Goal: Task Accomplishment & Management: Manage account settings

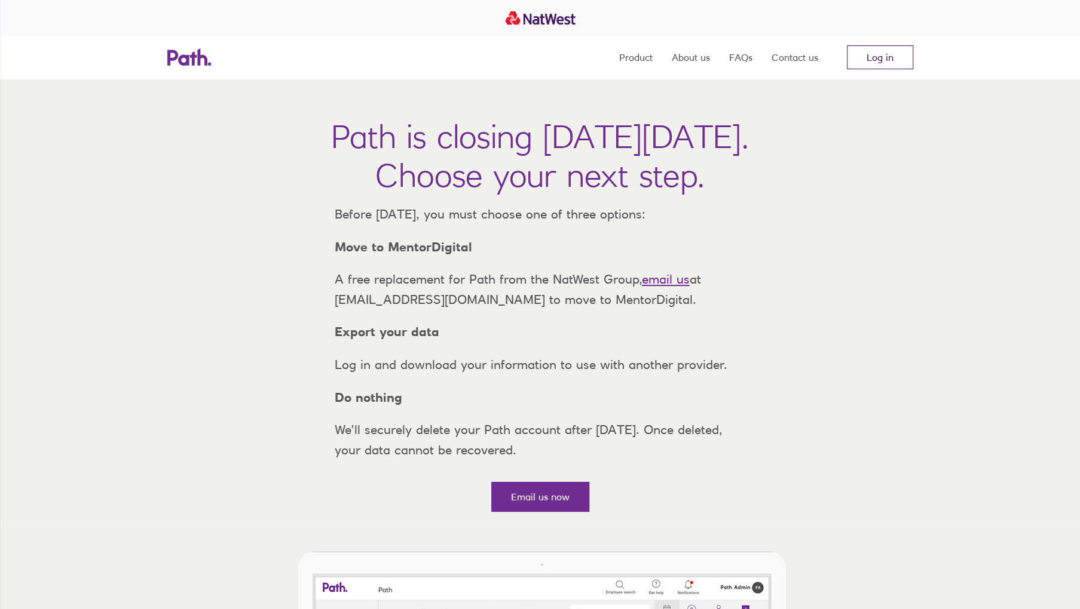
click at [870, 57] on link "Log in" at bounding box center [880, 57] width 66 height 24
click at [884, 63] on link "Log in" at bounding box center [880, 57] width 66 height 24
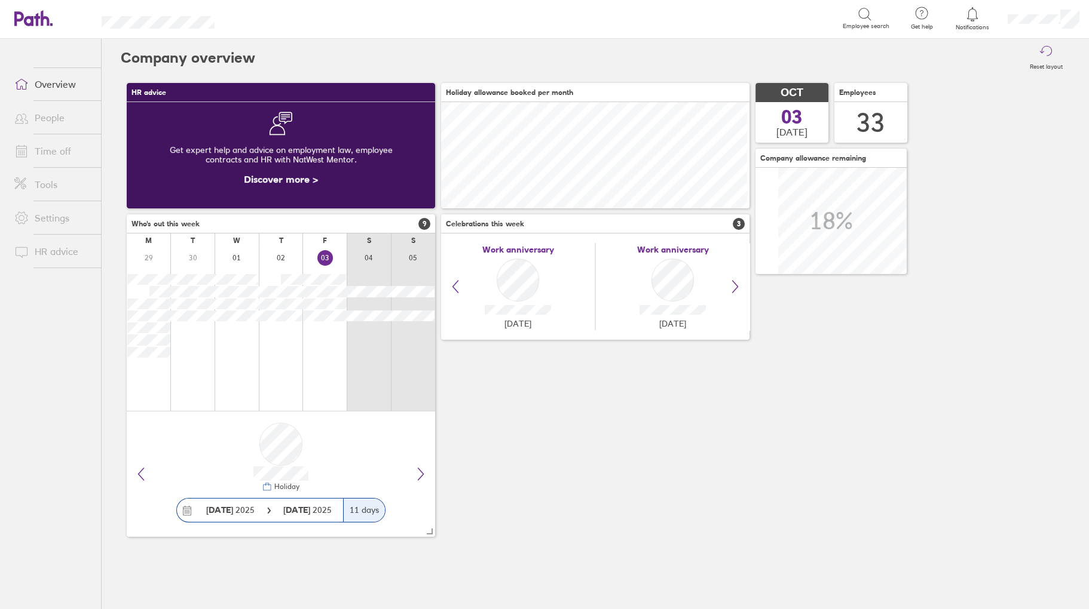
scroll to position [106, 308]
